Goal: Task Accomplishment & Management: Complete application form

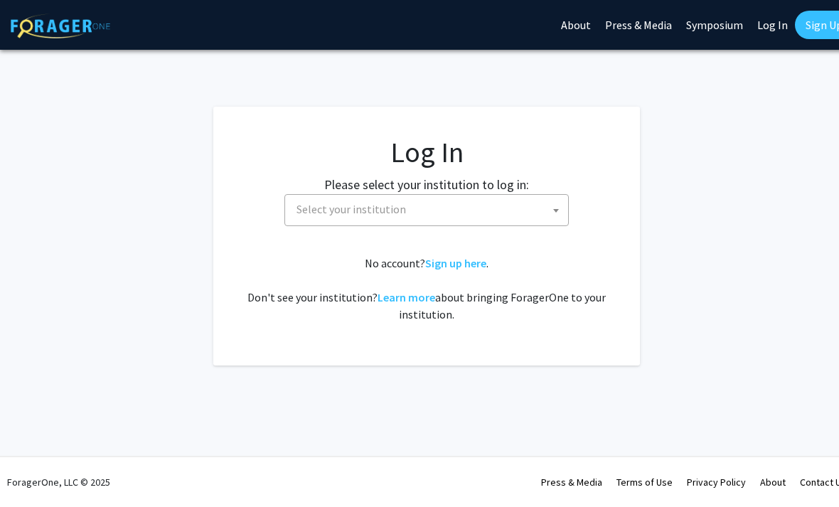
click at [471, 215] on span "Select your institution" at bounding box center [429, 209] width 277 height 29
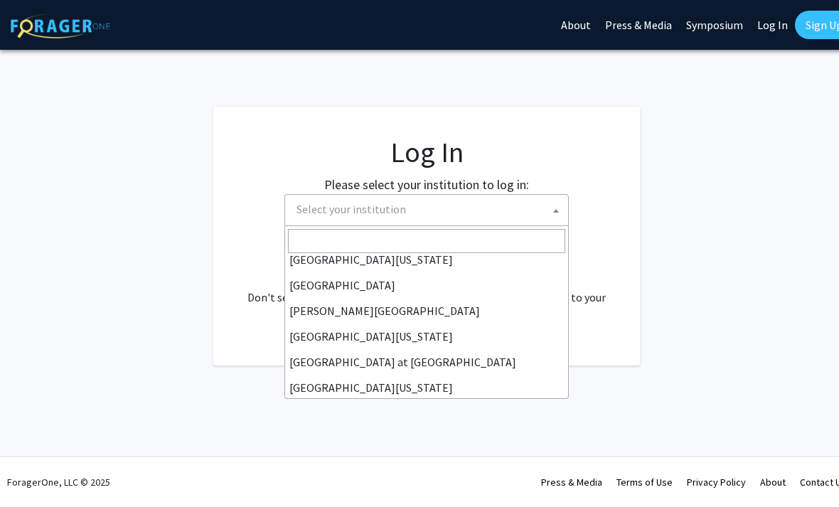
scroll to position [441, 0]
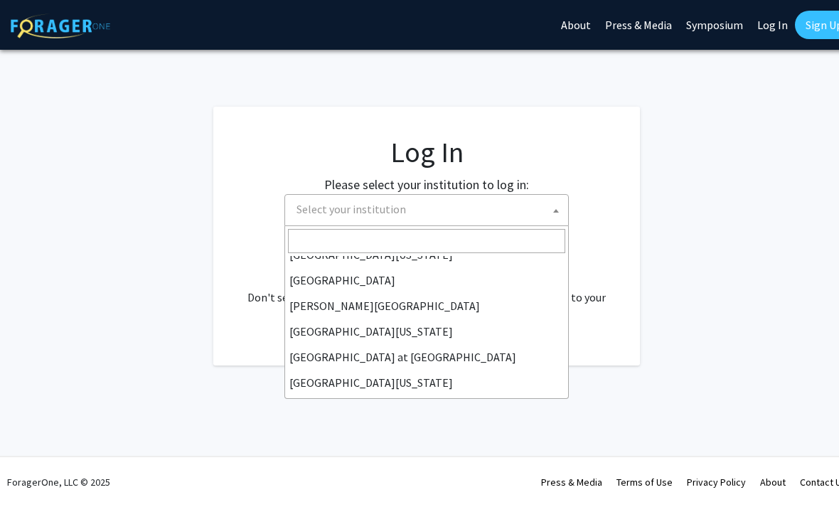
select select "13"
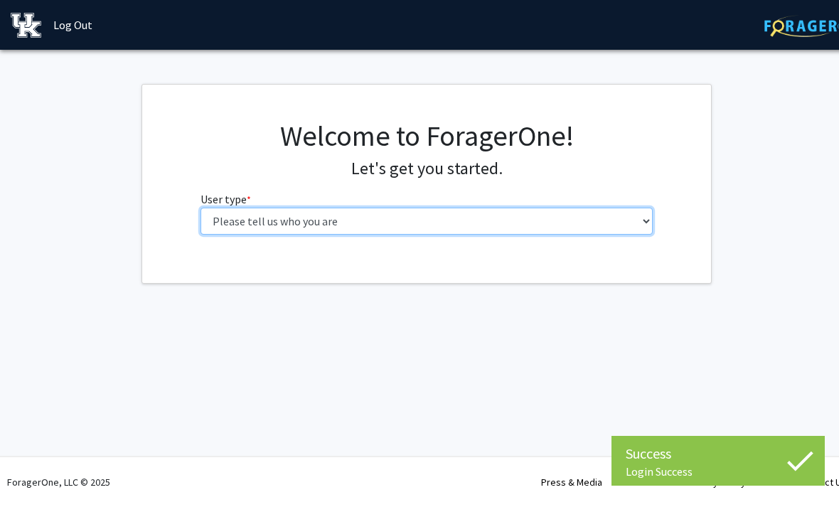
click at [397, 219] on select "Please tell us who you are Undergraduate Student Master's Student Doctoral Cand…" at bounding box center [426, 221] width 453 height 27
select select "1: undergrad"
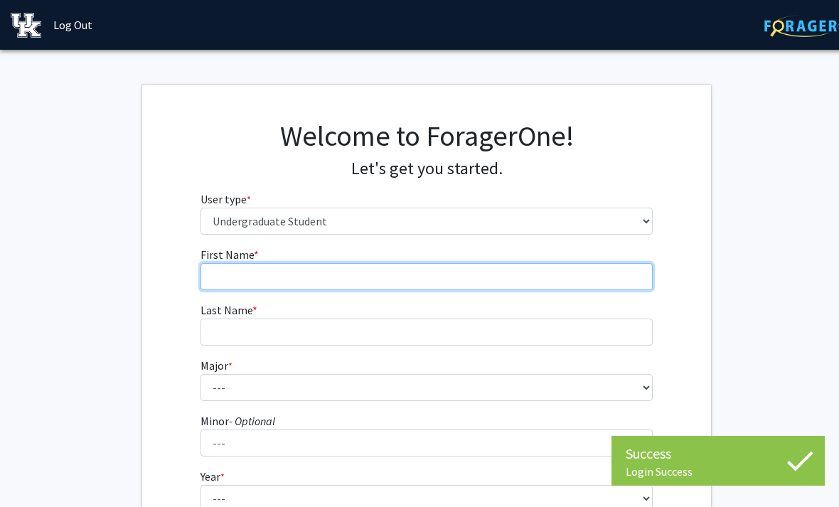
click at [303, 272] on input "First Name * required" at bounding box center [426, 276] width 453 height 27
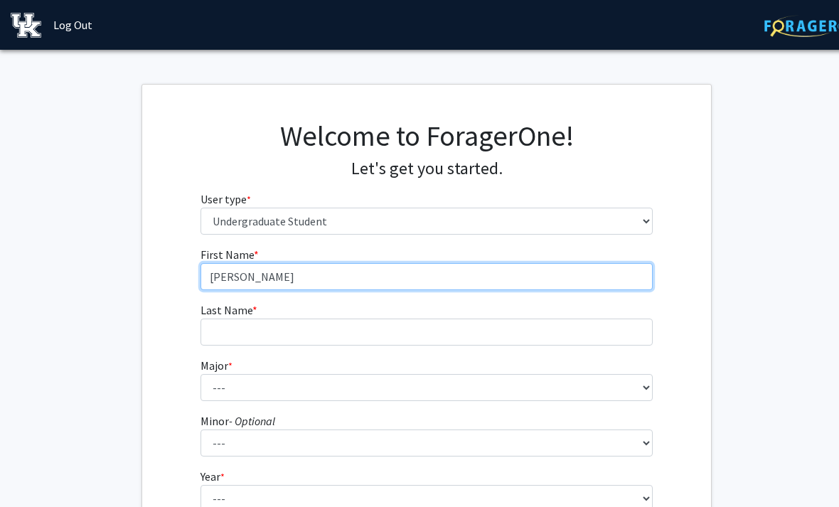
type input "[PERSON_NAME]"
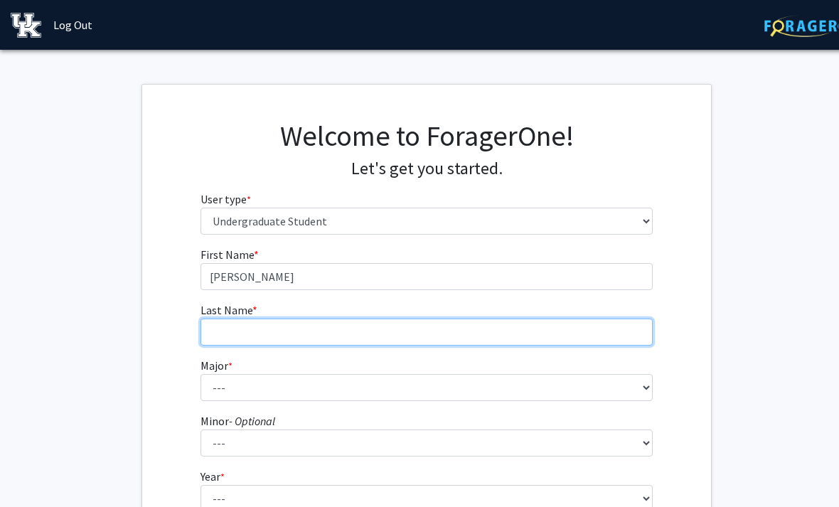
click at [232, 321] on input "Last Name * required" at bounding box center [426, 331] width 453 height 27
type input "[PERSON_NAME]"
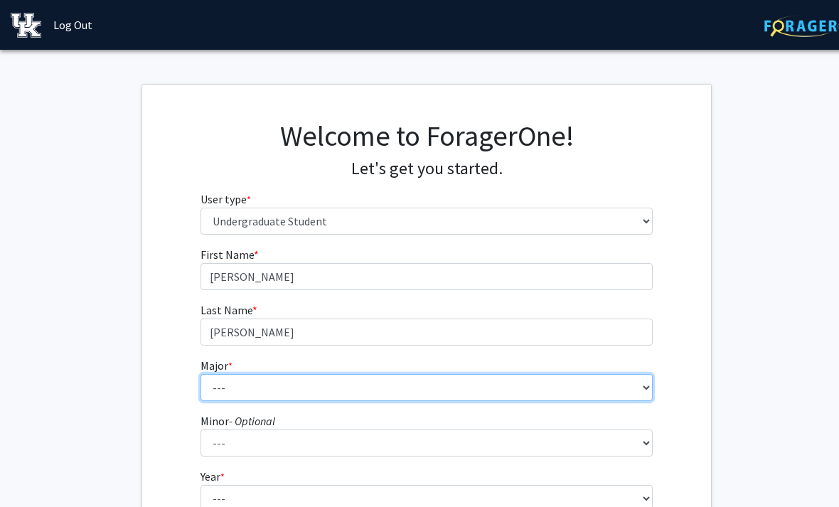
click at [638, 385] on select "--- Accounting Aerospace Engineering African American & Africana Studies Agricu…" at bounding box center [426, 387] width 453 height 27
select select "2: 839"
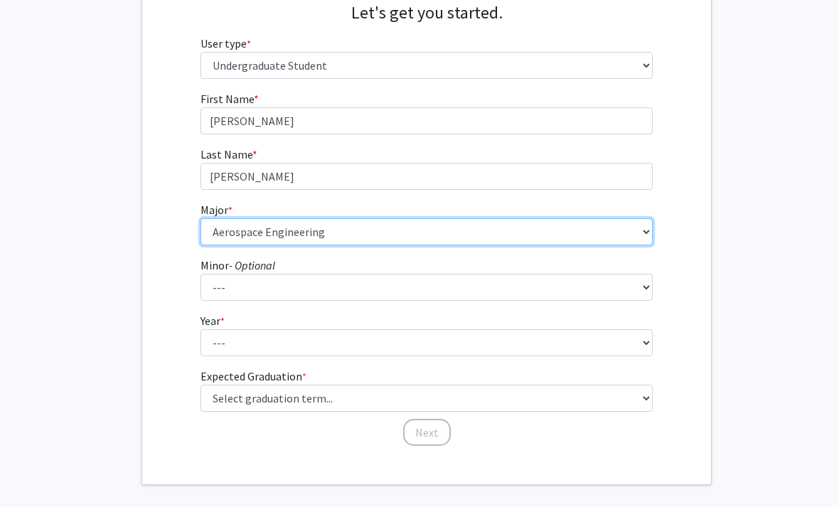
scroll to position [168, 0]
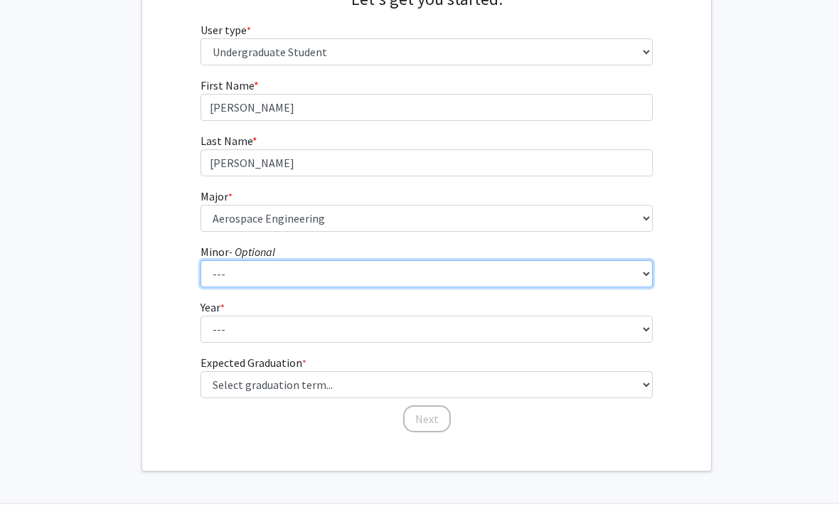
click at [646, 274] on select "--- African American & Africana Studies Agricultural Economics American Studies…" at bounding box center [426, 274] width 453 height 27
select select "11: 663"
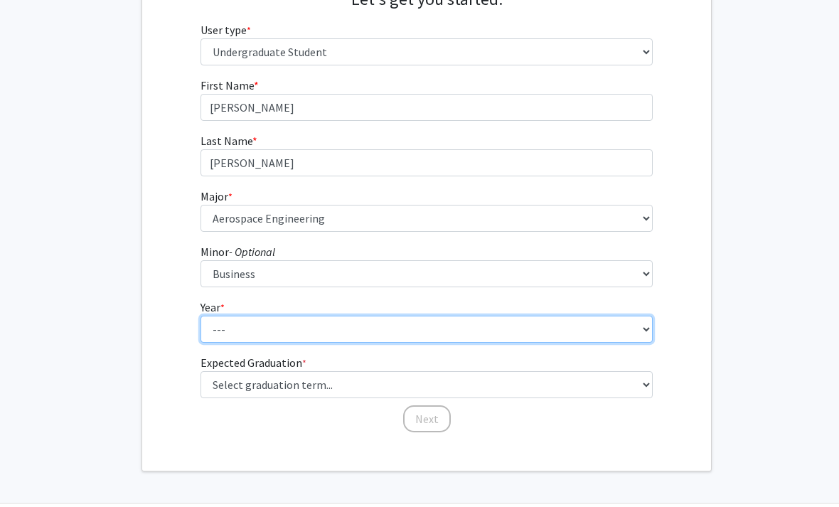
click at [272, 330] on select "--- First-year Sophomore Junior Senior Postbaccalaureate Certificate" at bounding box center [426, 329] width 453 height 27
select select "2: sophomore"
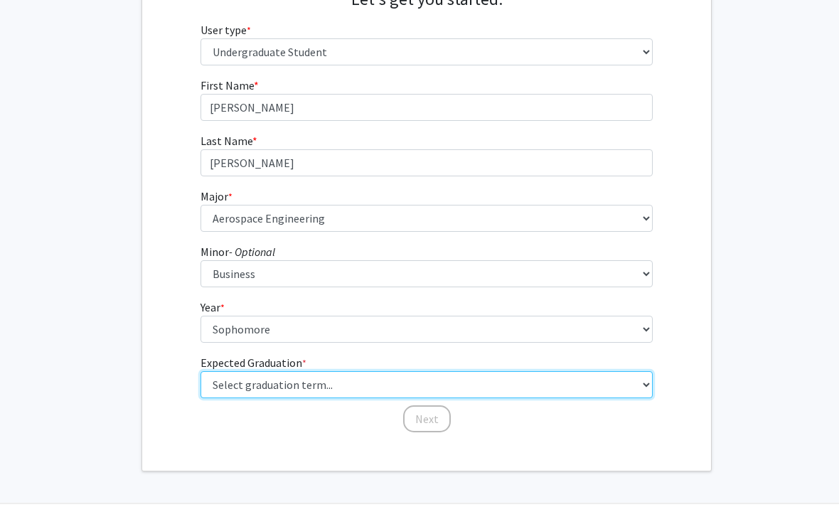
click at [518, 384] on select "Select graduation term... Spring 2025 Summer 2025 Fall 2025 Winter 2025 Spring …" at bounding box center [426, 385] width 453 height 27
select select "13: spring_2028"
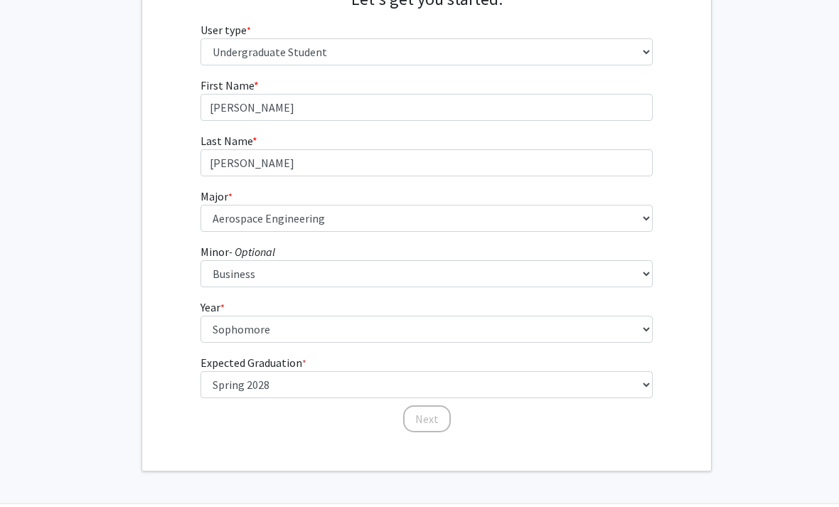
click at [438, 296] on form "First Name * required [PERSON_NAME] Last Name * required [PERSON_NAME] Major * …" at bounding box center [426, 248] width 453 height 343
click at [437, 417] on button "Next" at bounding box center [427, 419] width 48 height 27
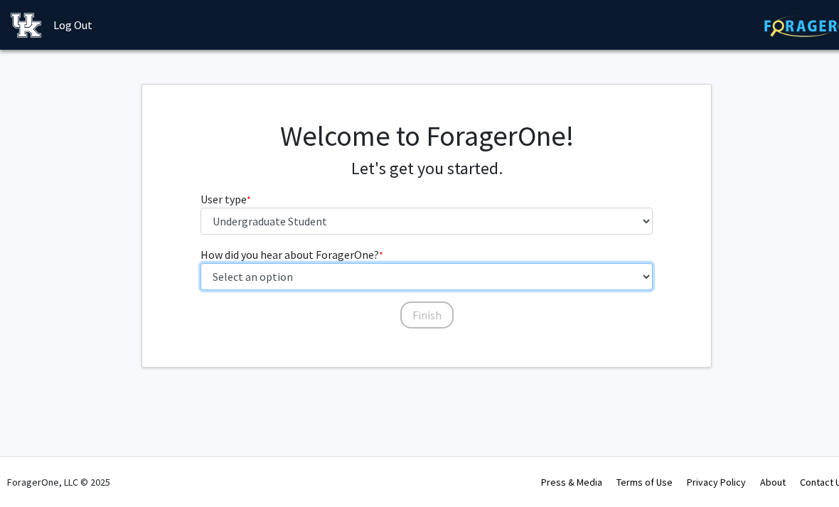
click at [629, 281] on select "Select an option Peer/student recommendation Faculty/staff recommendation Unive…" at bounding box center [426, 276] width 453 height 27
select select "3: university_website"
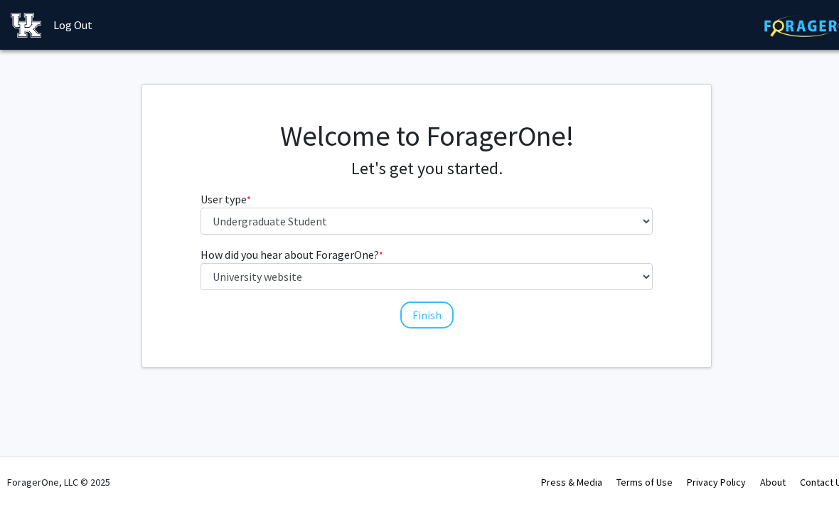
click at [426, 314] on button "Finish" at bounding box center [426, 314] width 53 height 27
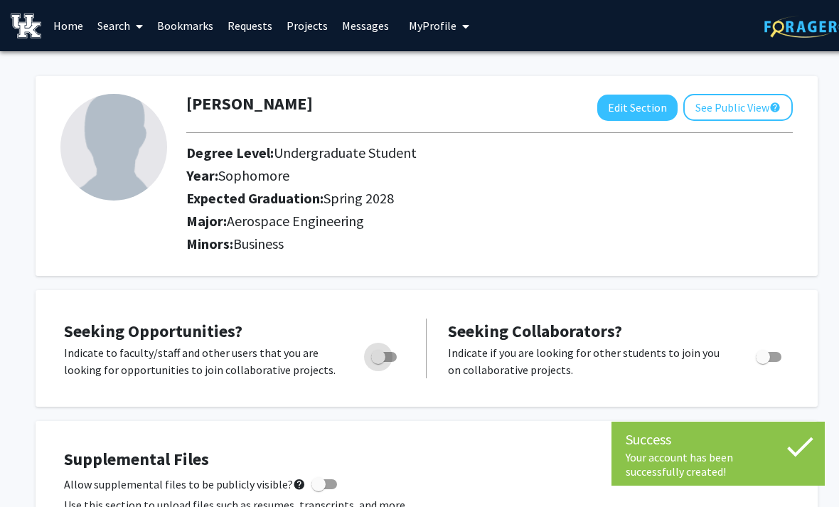
click at [387, 355] on span "Toggle" at bounding box center [384, 357] width 26 height 10
click at [378, 362] on input "Are you actively seeking opportunities?" at bounding box center [377, 362] width 1 height 1
checkbox input "true"
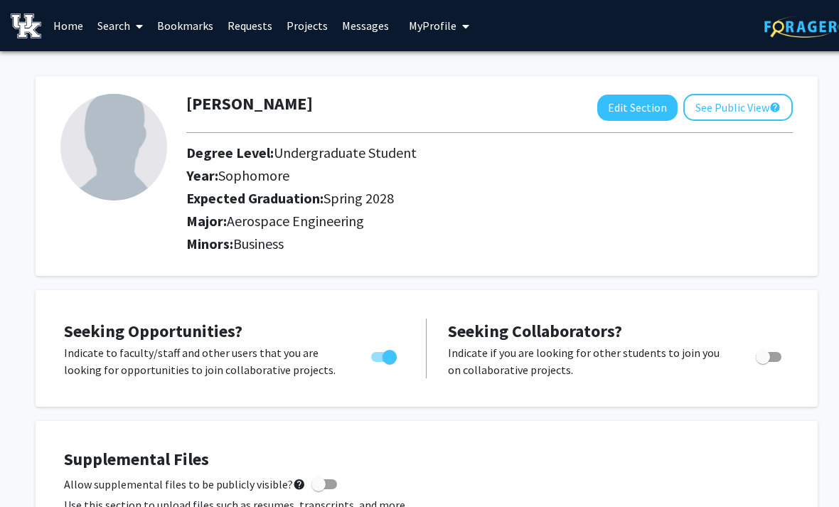
click at [138, 24] on icon at bounding box center [139, 26] width 7 height 11
click at [189, 26] on link "Bookmarks" at bounding box center [185, 26] width 70 height 50
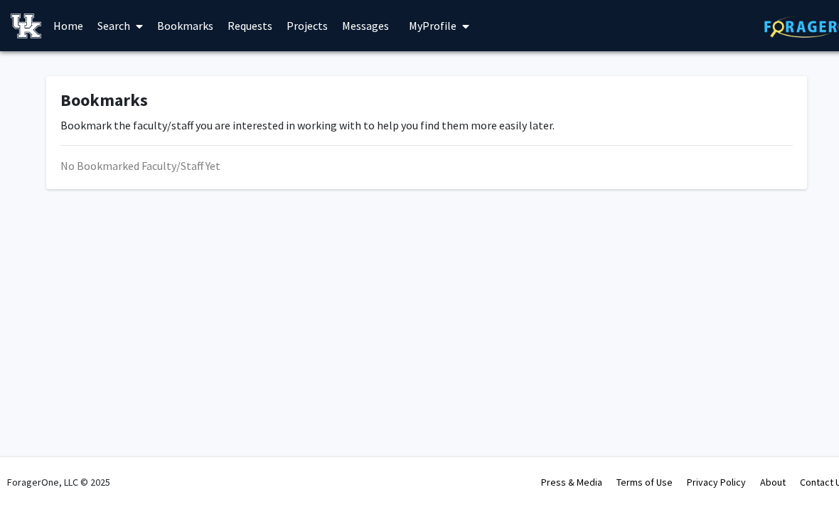
click at [69, 27] on link "Home" at bounding box center [68, 26] width 44 height 50
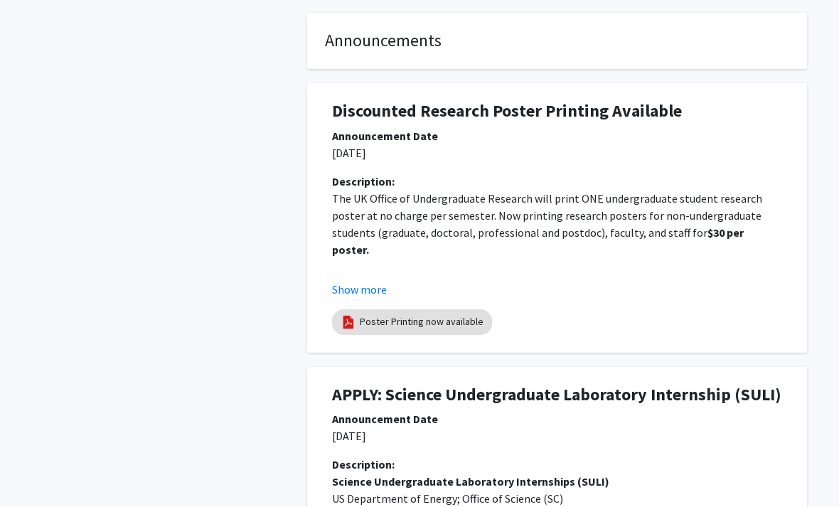
scroll to position [370, 0]
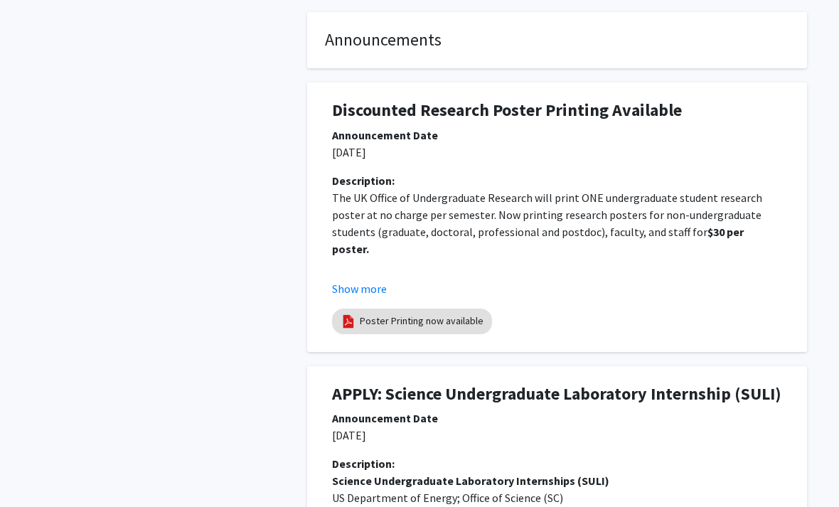
click at [604, 419] on div "Announcement Date" at bounding box center [557, 418] width 450 height 17
click at [594, 308] on div "Poster Printing now available" at bounding box center [557, 321] width 456 height 31
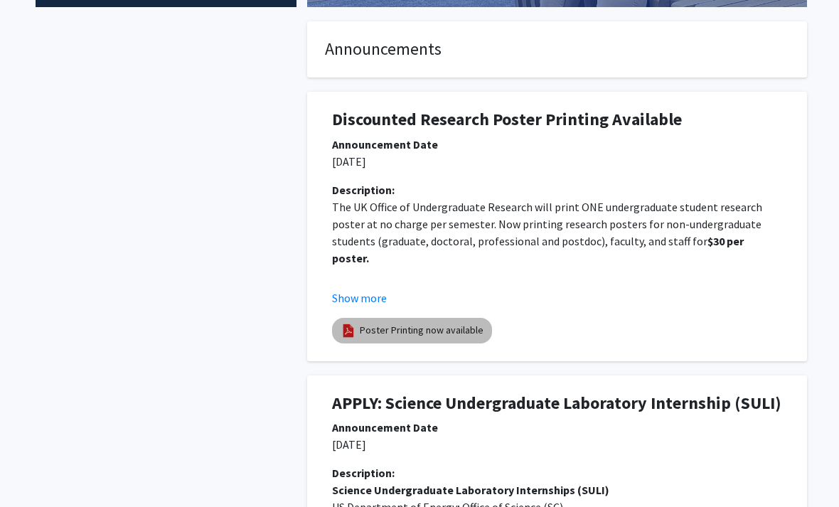
scroll to position [0, 0]
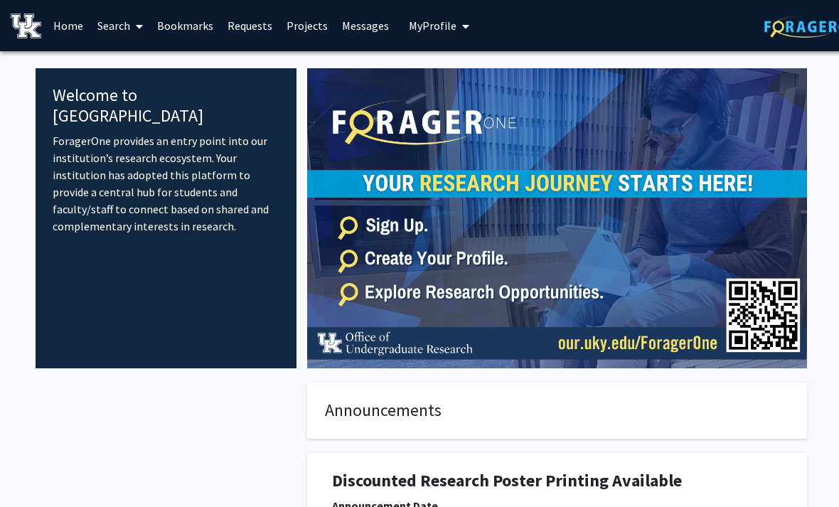
click at [252, 32] on link "Requests" at bounding box center [249, 26] width 59 height 50
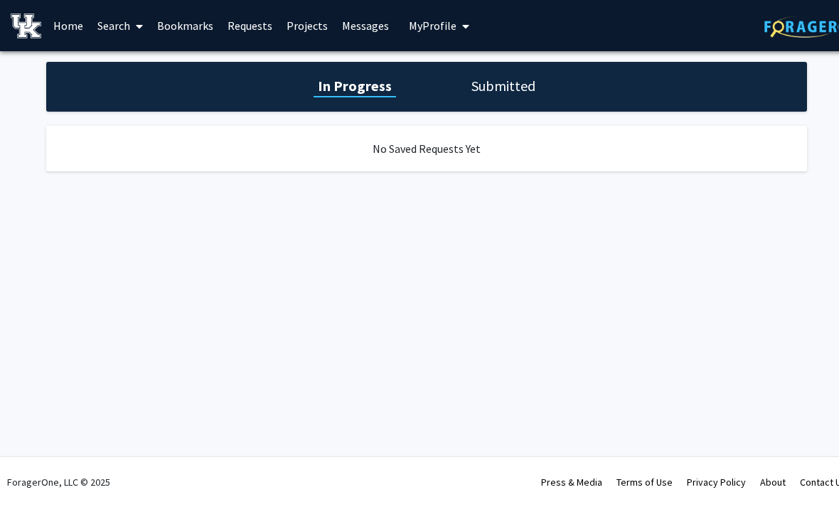
click at [377, 26] on link "Messages" at bounding box center [365, 26] width 61 height 50
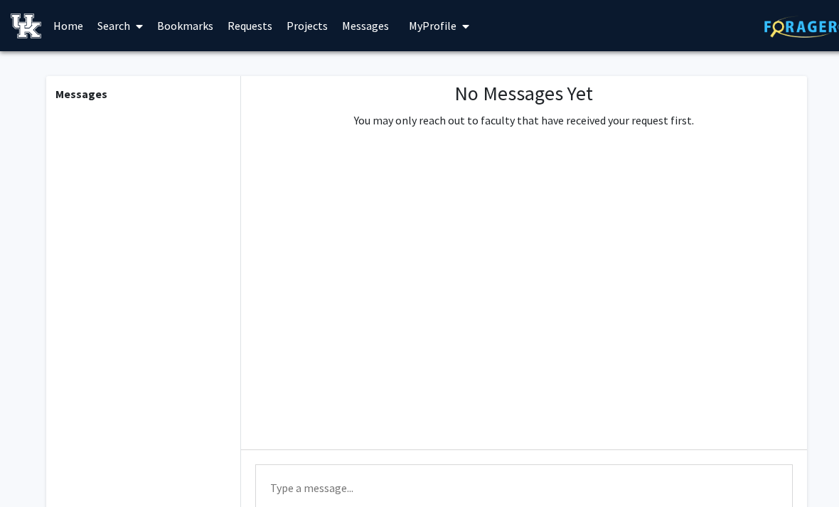
click at [309, 20] on link "Projects" at bounding box center [306, 26] width 55 height 50
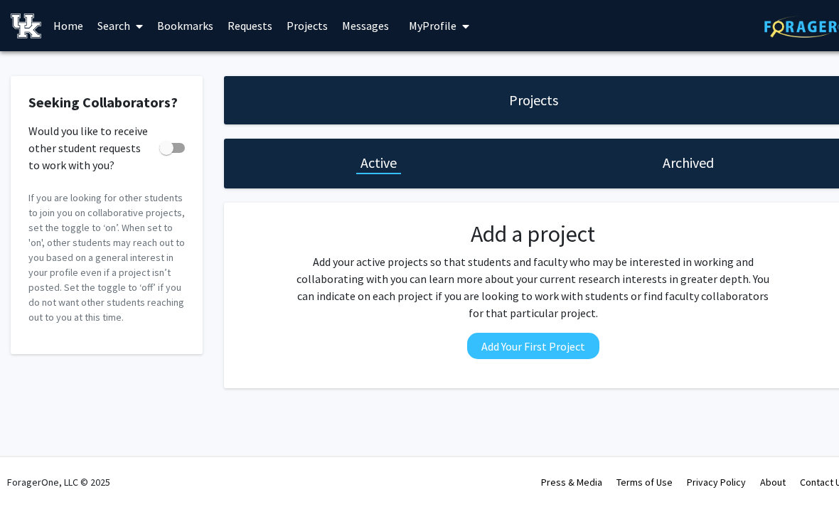
click at [450, 29] on span "My Profile" at bounding box center [433, 25] width 48 height 14
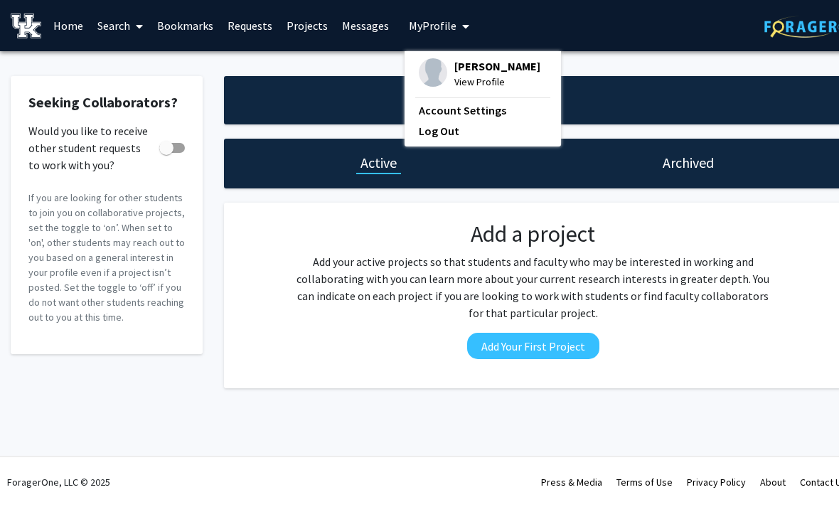
click at [645, 56] on div "Seeking Collaborators? Would you like to receive other student requests to work…" at bounding box center [426, 235] width 853 height 369
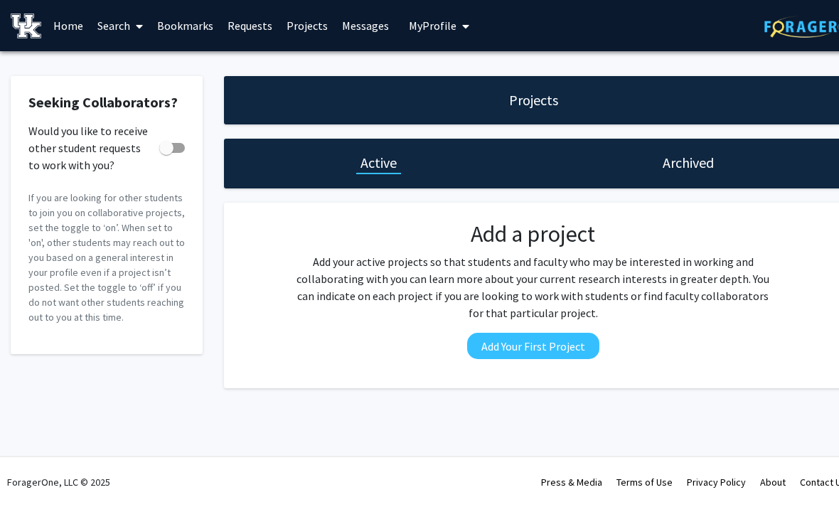
click at [424, 16] on button "My Profile" at bounding box center [439, 25] width 69 height 51
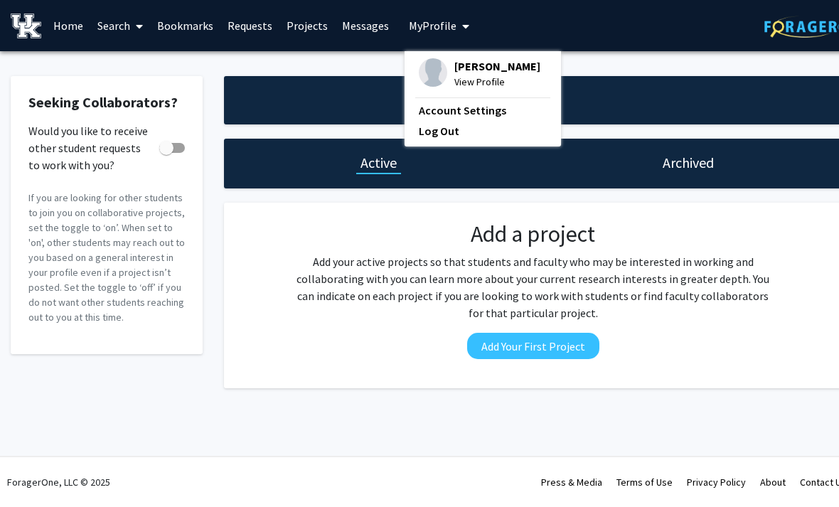
click at [449, 430] on div "Skip navigation Home Search Bookmarks Requests Projects Messages My Profile [PE…" at bounding box center [426, 253] width 853 height 507
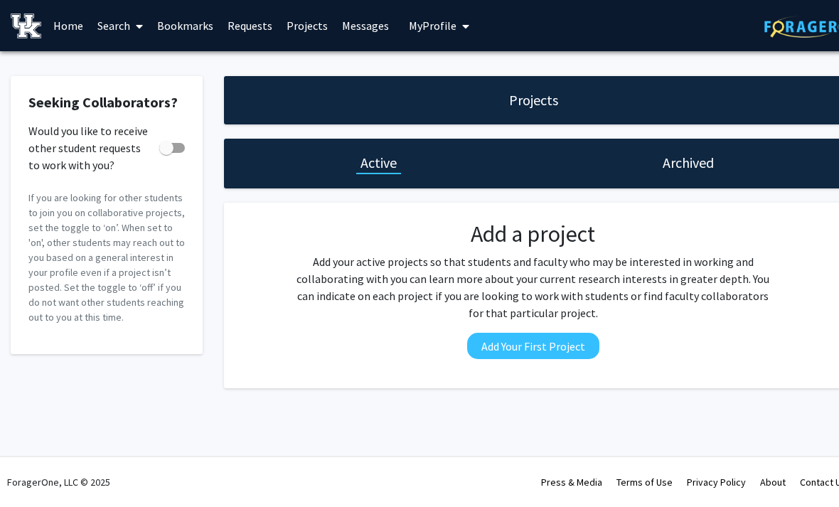
click at [553, 353] on button "Add Your First Project" at bounding box center [533, 346] width 132 height 26
